Goal: Use online tool/utility: Utilize a website feature to perform a specific function

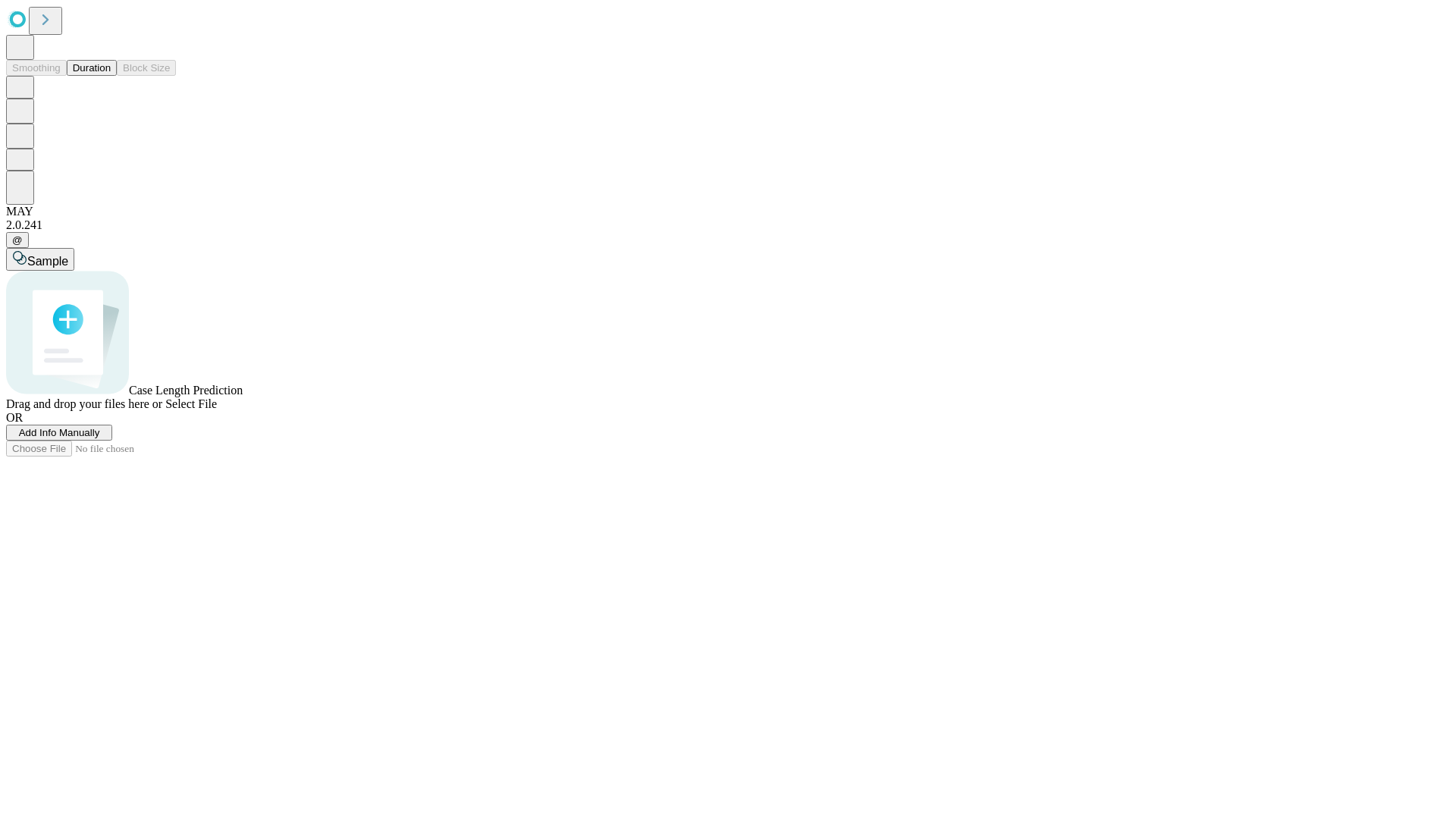
click at [110, 75] on button "Duration" at bounding box center [92, 67] width 50 height 16
click at [68, 255] on span "Sample" at bounding box center [48, 261] width 40 height 13
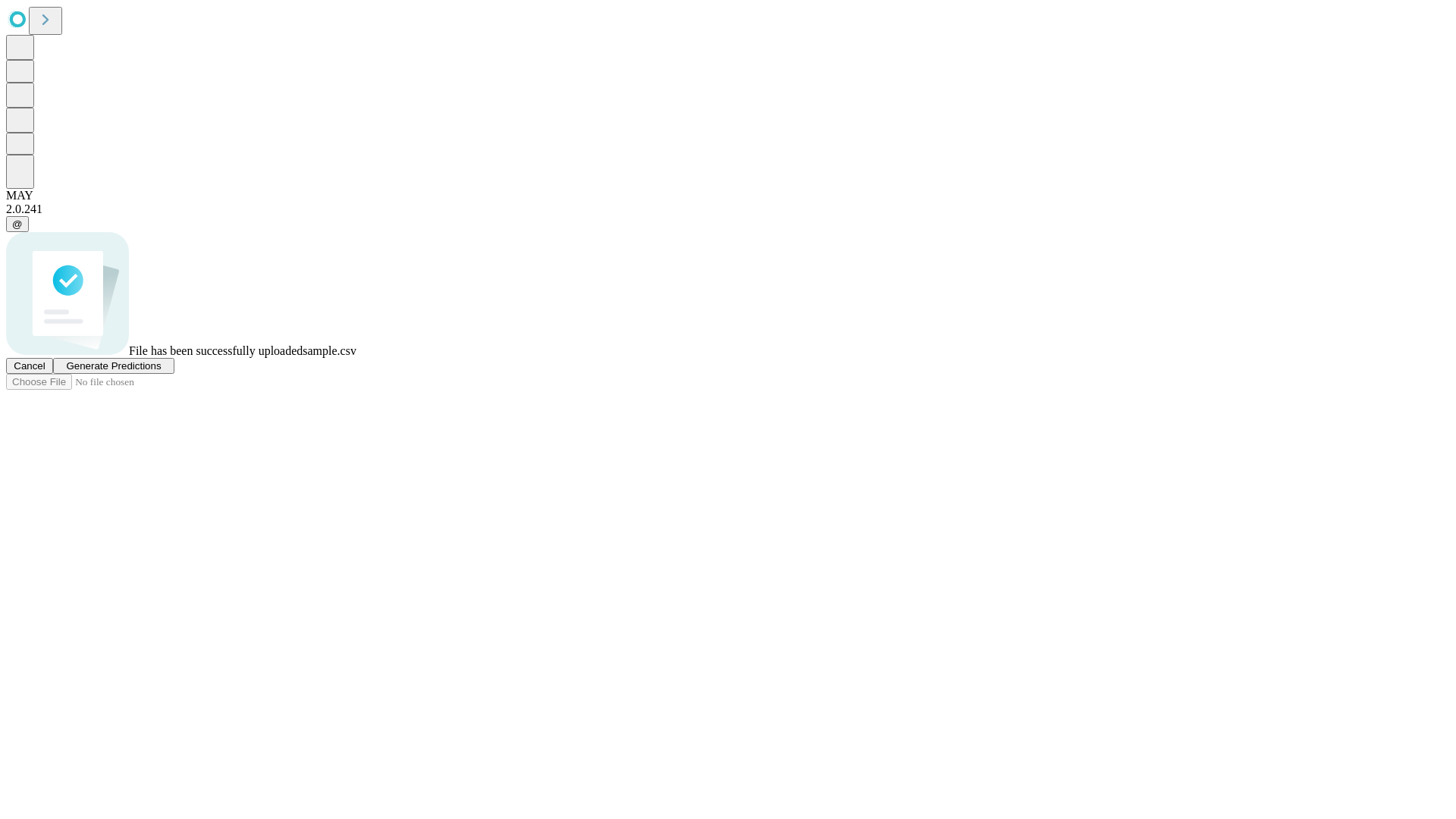
click at [161, 372] on span "Generate Predictions" at bounding box center [113, 365] width 95 height 11
